Goal: Information Seeking & Learning: Learn about a topic

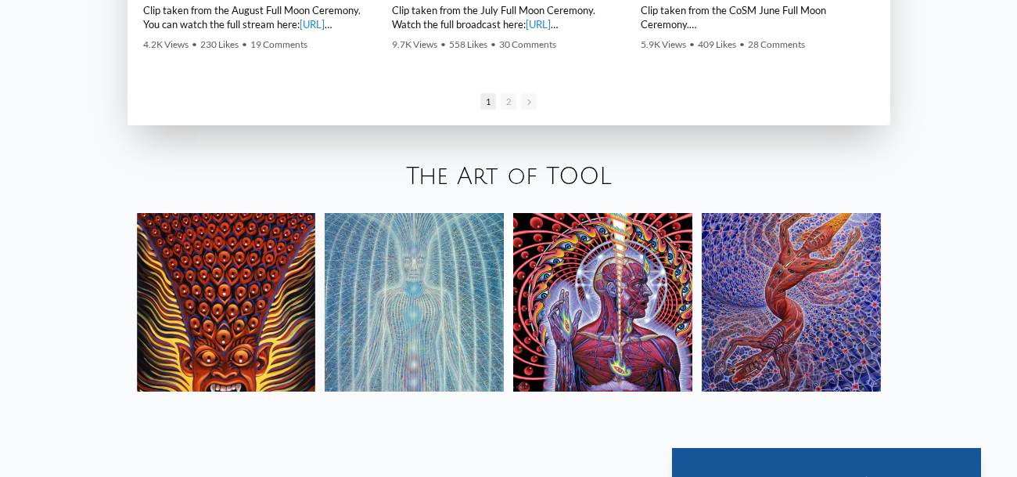
scroll to position [2425, 0]
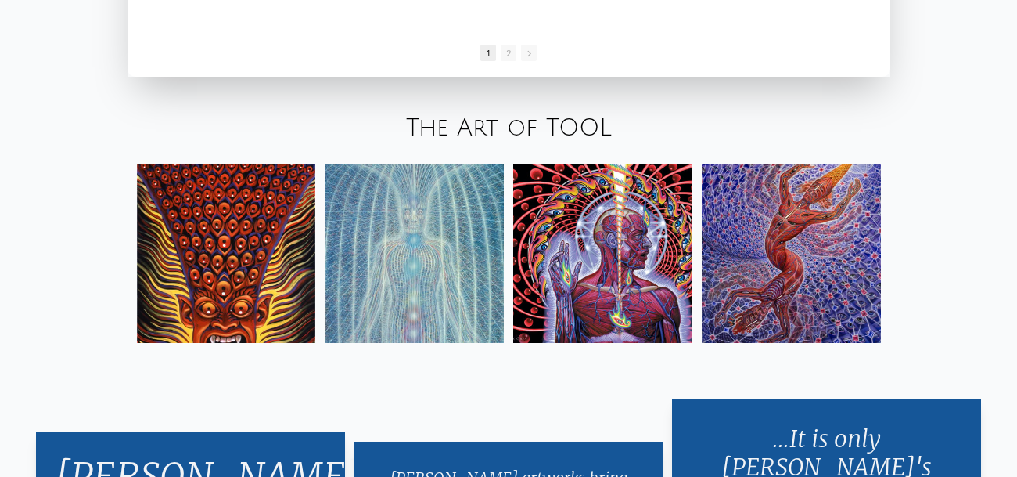
click at [521, 127] on link "The Art of TOOL" at bounding box center [509, 128] width 206 height 26
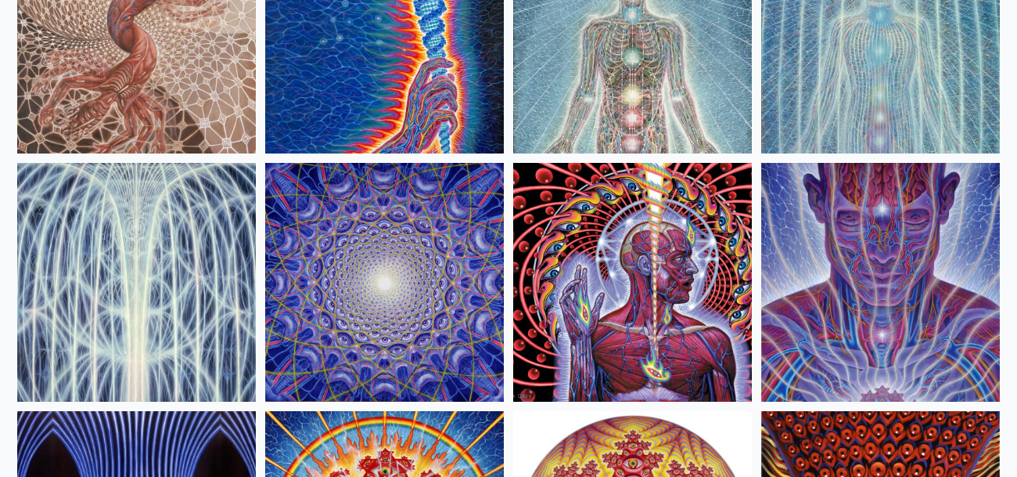
scroll to position [261, 0]
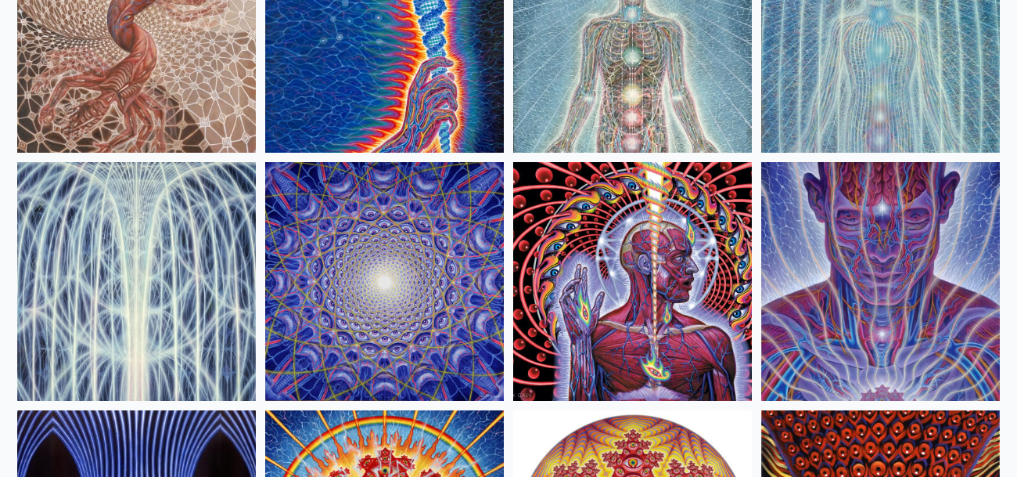
click at [609, 273] on img at bounding box center [632, 281] width 239 height 239
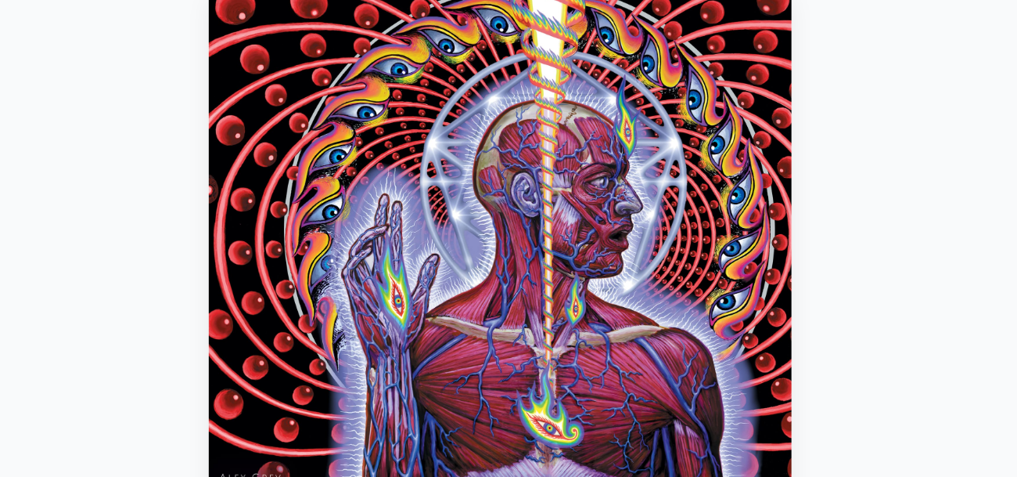
scroll to position [114, 0]
